Goal: Find specific page/section: Find specific page/section

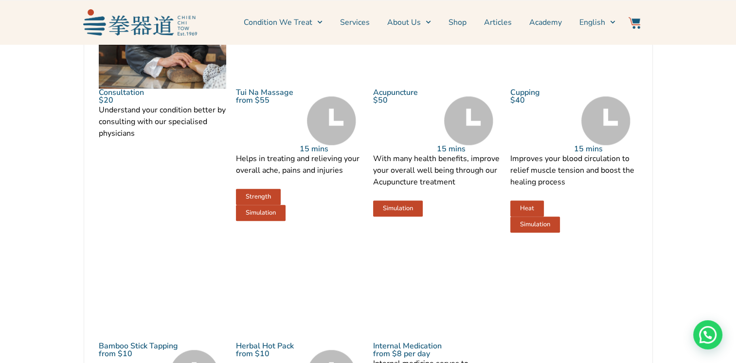
scroll to position [1168, 0]
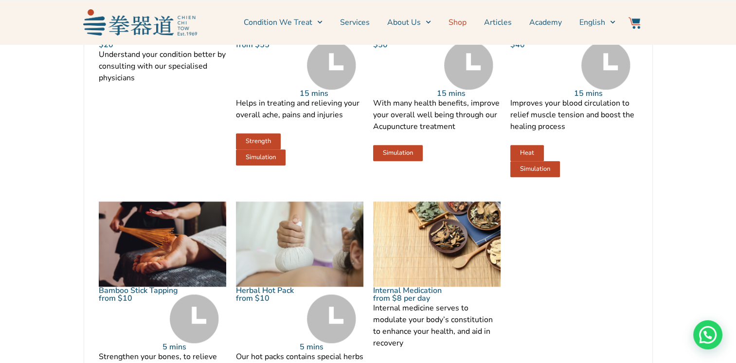
click at [451, 22] on link "Shop" at bounding box center [458, 22] width 18 height 24
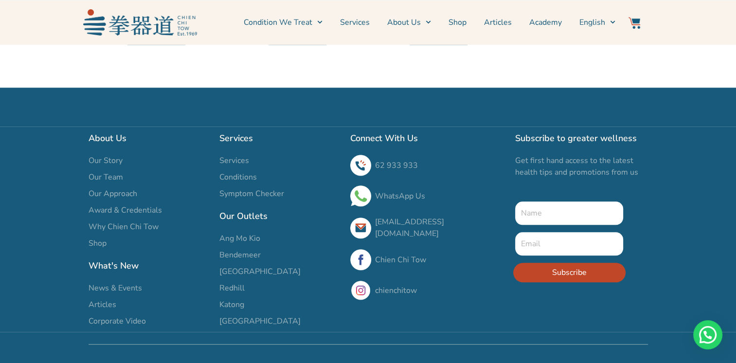
scroll to position [803, 0]
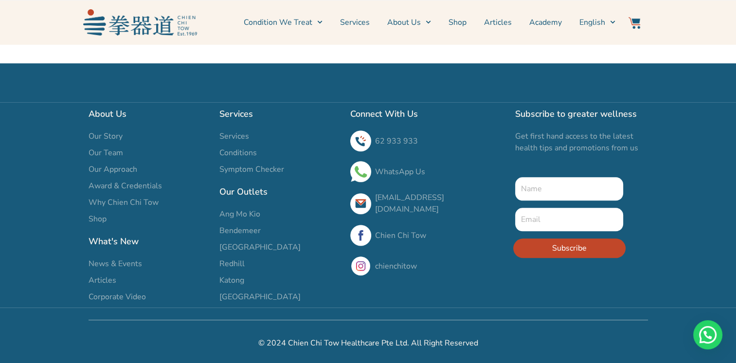
click at [237, 243] on span "[GEOGRAPHIC_DATA]" at bounding box center [259, 247] width 81 height 12
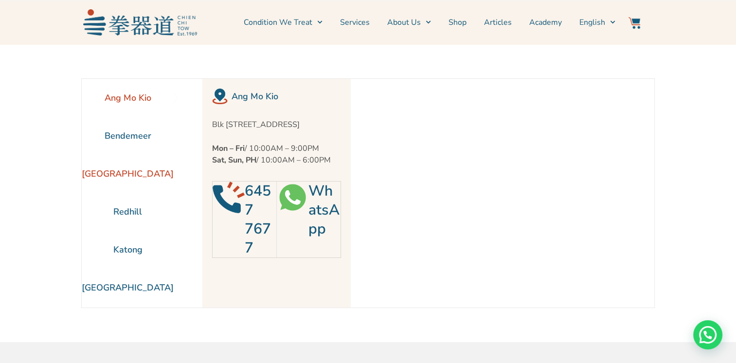
click at [122, 170] on li "[GEOGRAPHIC_DATA]" at bounding box center [128, 174] width 92 height 38
click at [127, 99] on li "Ang Mo Kio" at bounding box center [128, 98] width 92 height 38
